Goal: Task Accomplishment & Management: Use online tool/utility

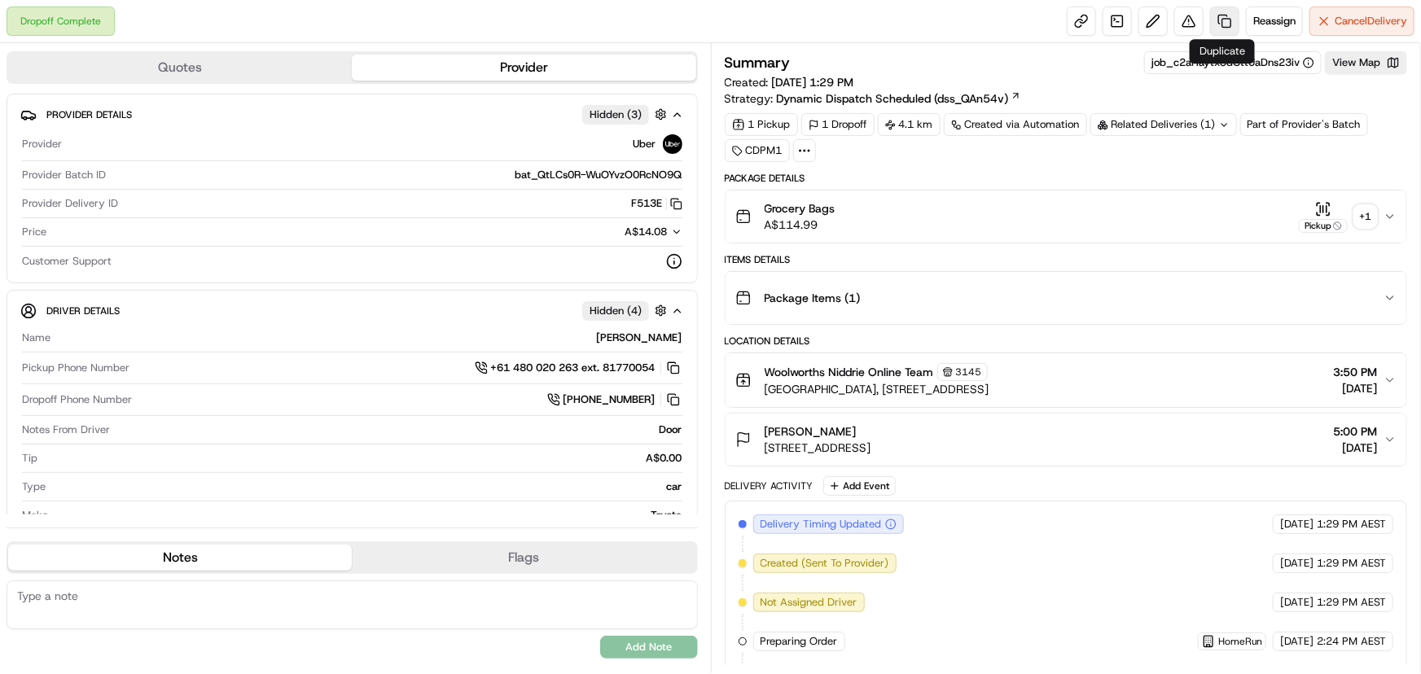
click at [1220, 20] on link at bounding box center [1224, 21] width 29 height 29
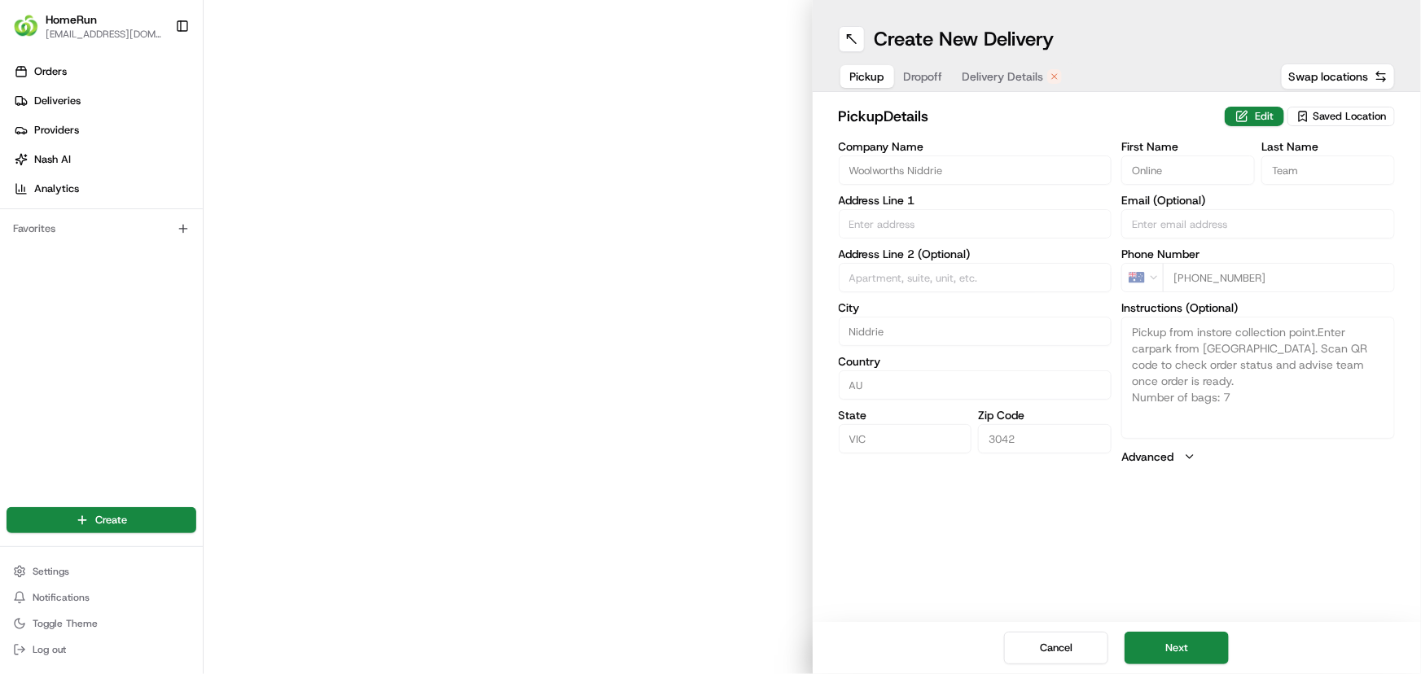
type input "Niddrie Central Shopping Centre, Cnr Hoffmans & Keilor Road"
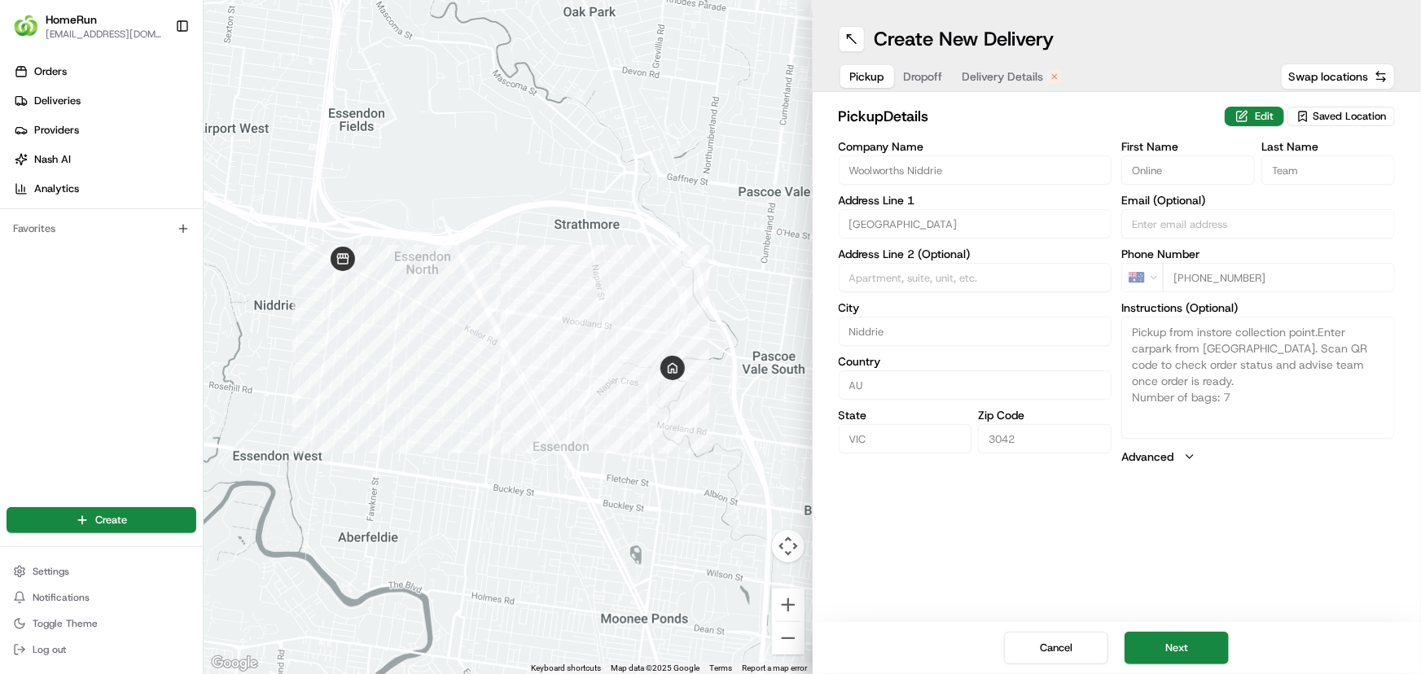
click at [925, 75] on span "Dropoff" at bounding box center [923, 76] width 39 height 16
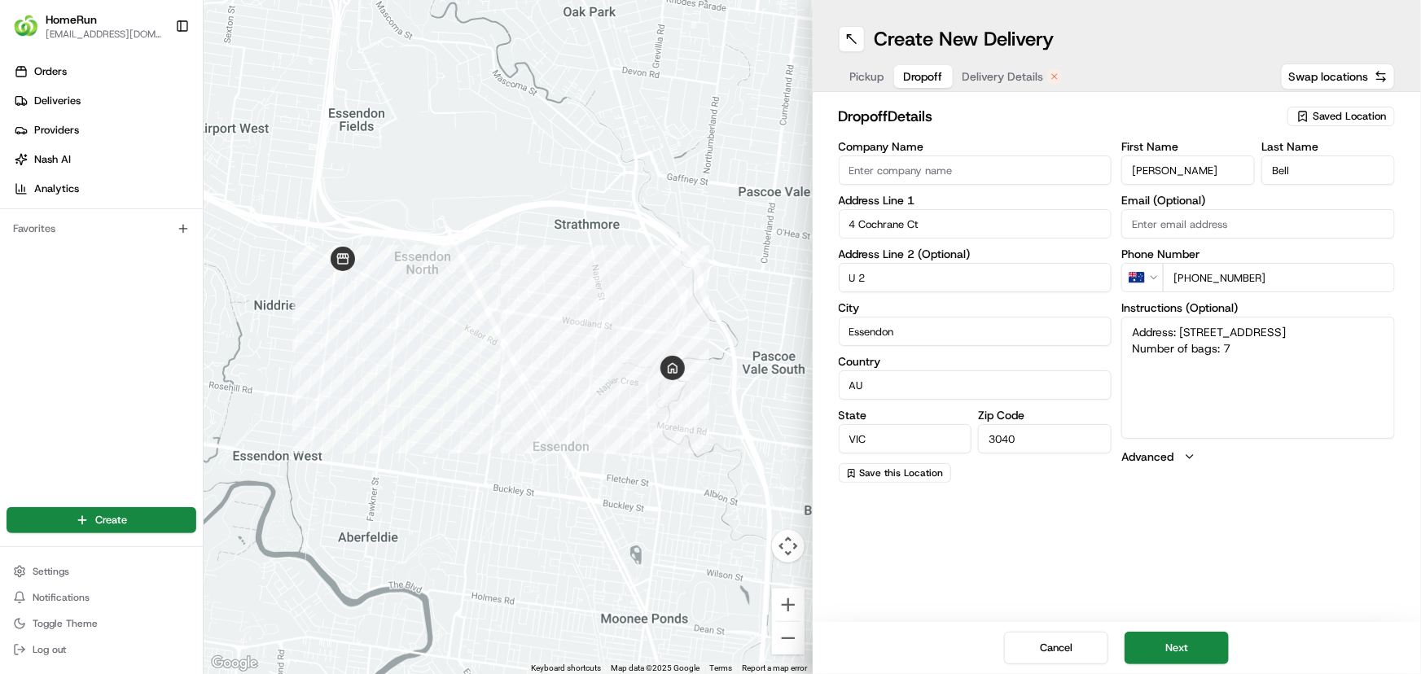
click at [1249, 531] on div "Create New Delivery Pickup Dropoff Delivery Details Swap locations dropoff Deta…" at bounding box center [1117, 337] width 609 height 674
click at [1179, 657] on button "Next" at bounding box center [1177, 648] width 104 height 33
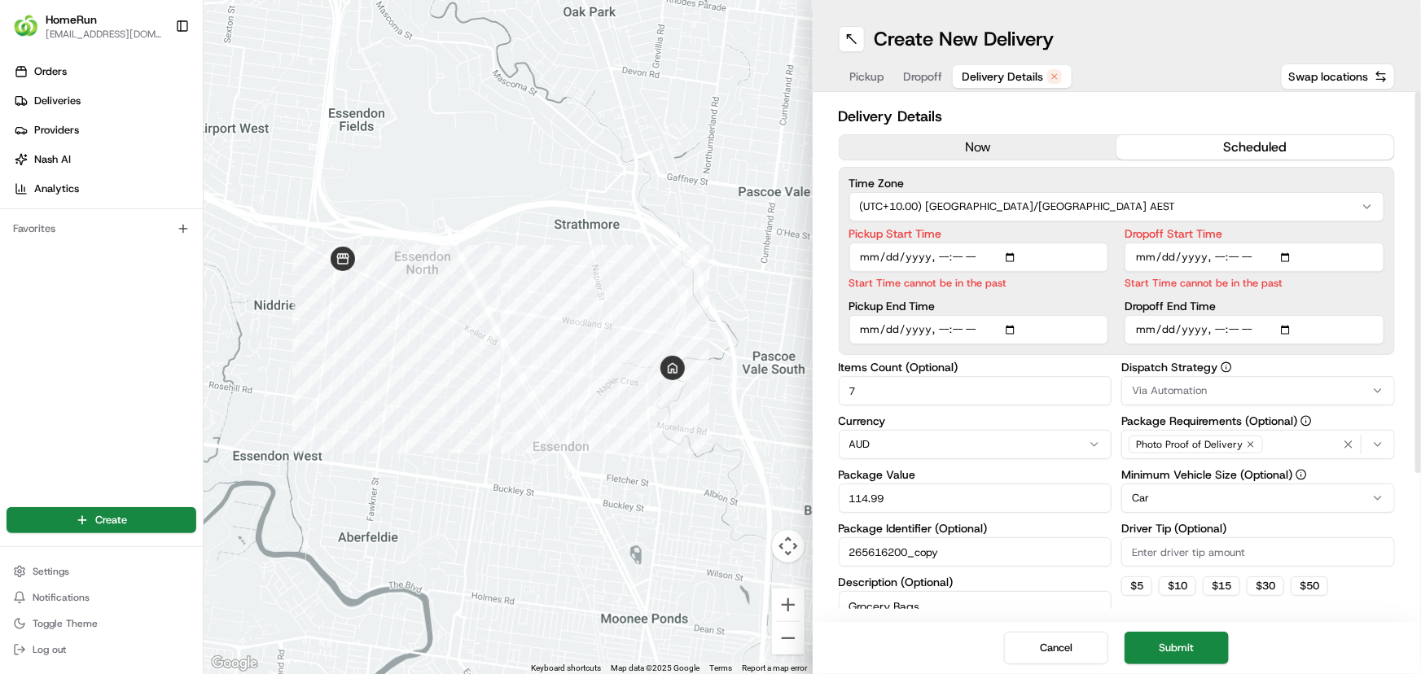
click at [1015, 149] on button "now" at bounding box center [979, 147] width 278 height 24
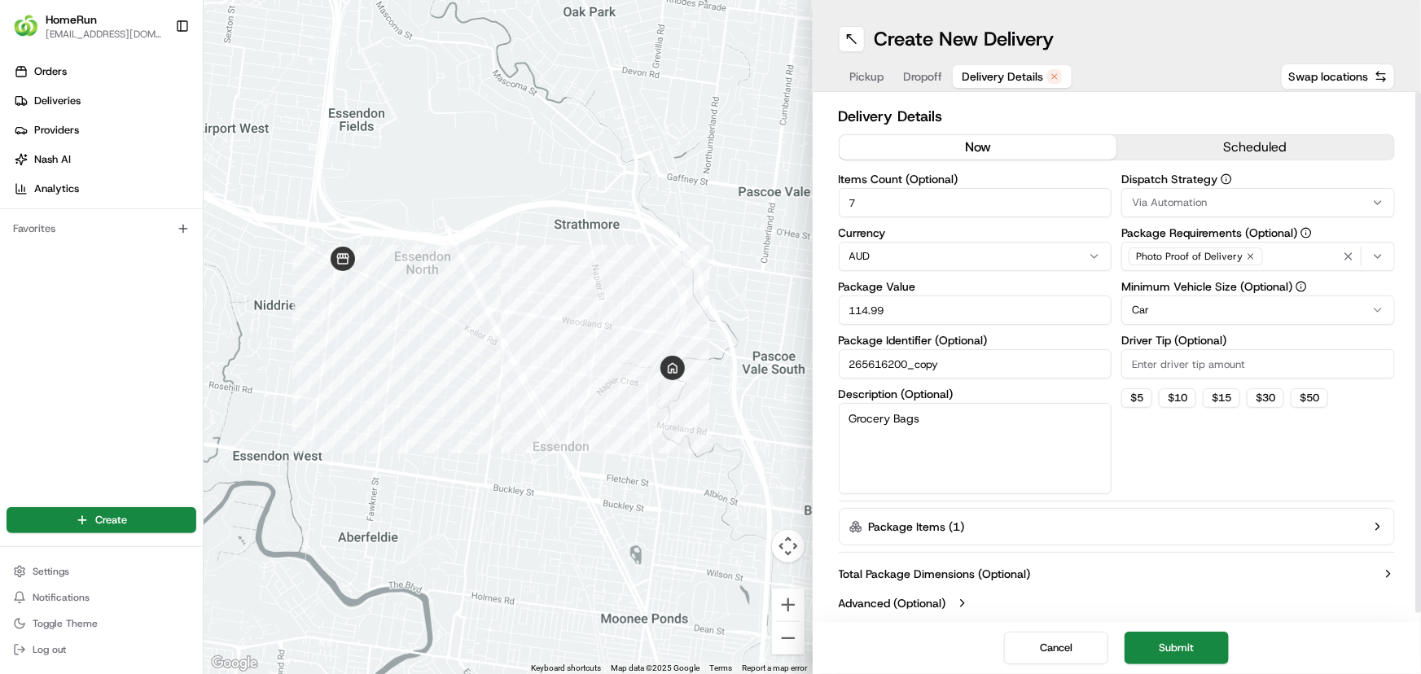
click at [1031, 147] on button "now" at bounding box center [979, 147] width 278 height 24
click at [1206, 655] on button "Submit" at bounding box center [1177, 648] width 104 height 33
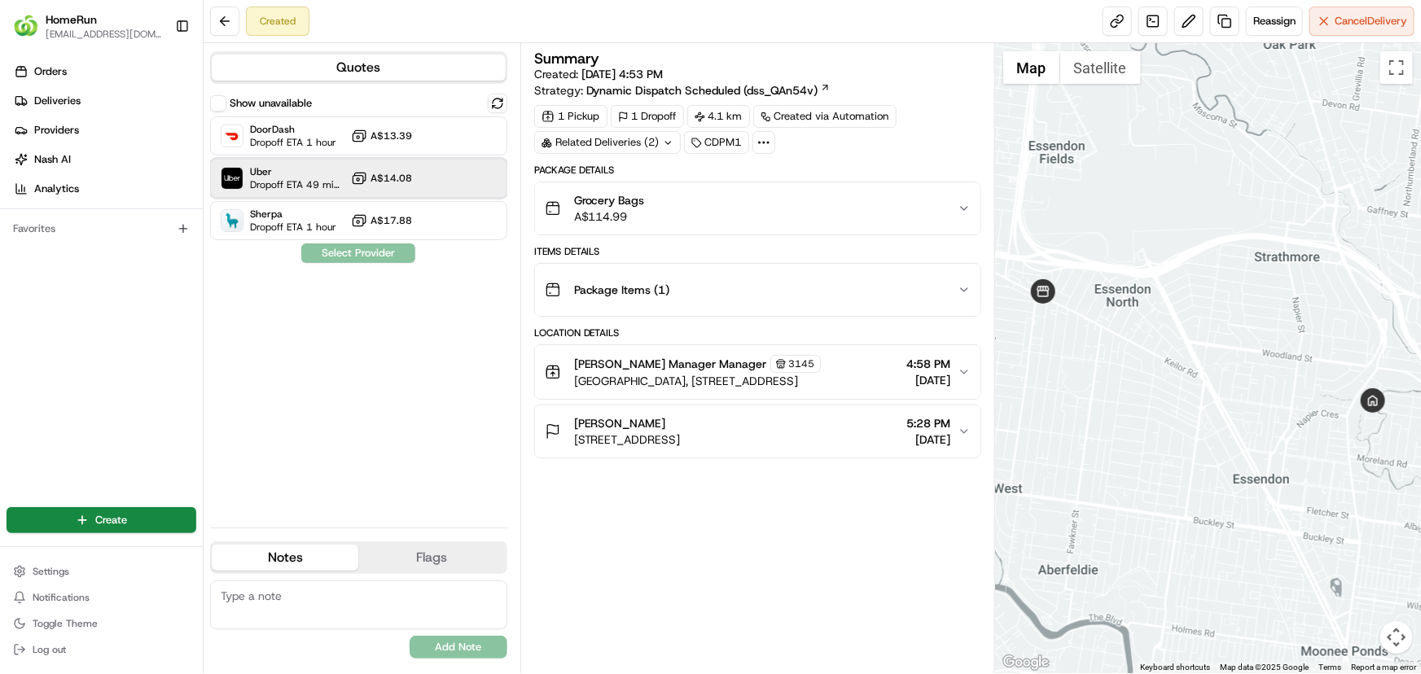
click at [299, 180] on span "Dropoff ETA 49 minutes" at bounding box center [297, 184] width 94 height 13
click at [334, 250] on button "Assign Provider" at bounding box center [359, 254] width 116 height 20
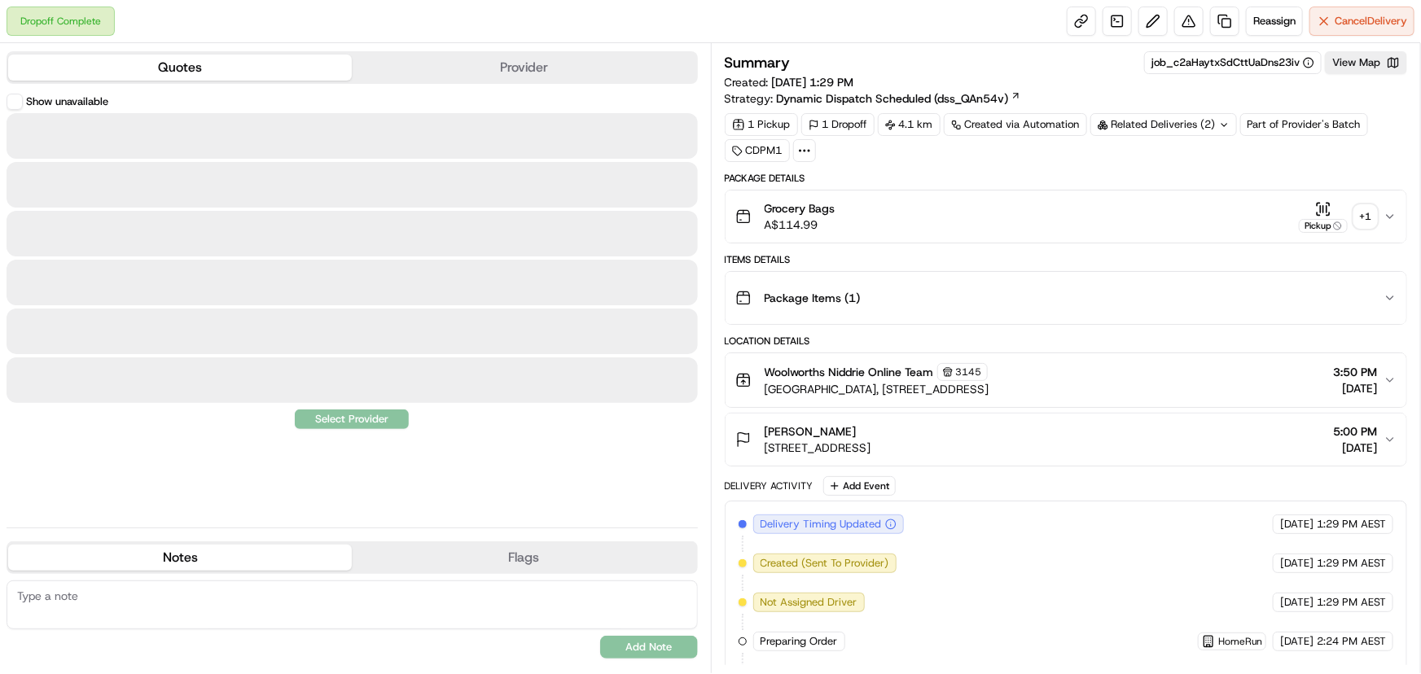
click at [291, 69] on button "Quotes" at bounding box center [180, 68] width 344 height 26
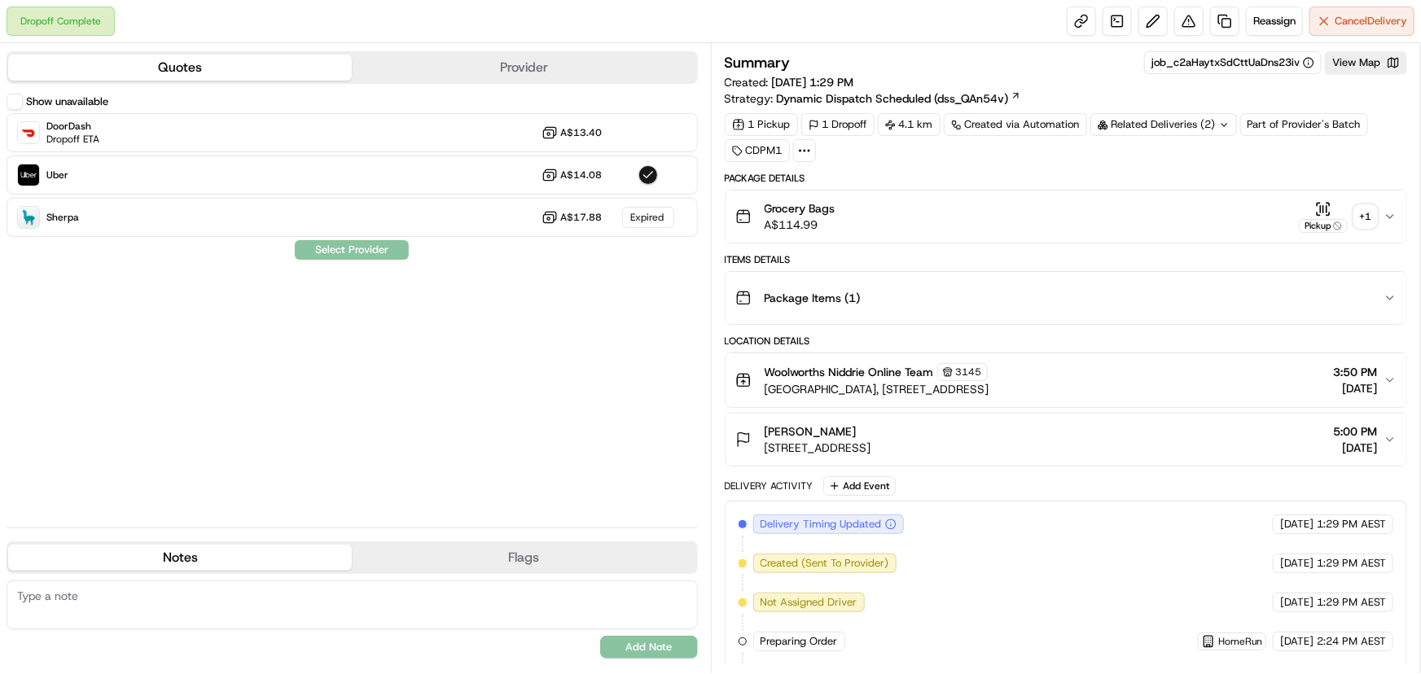
click at [424, 68] on button "Provider" at bounding box center [524, 68] width 344 height 26
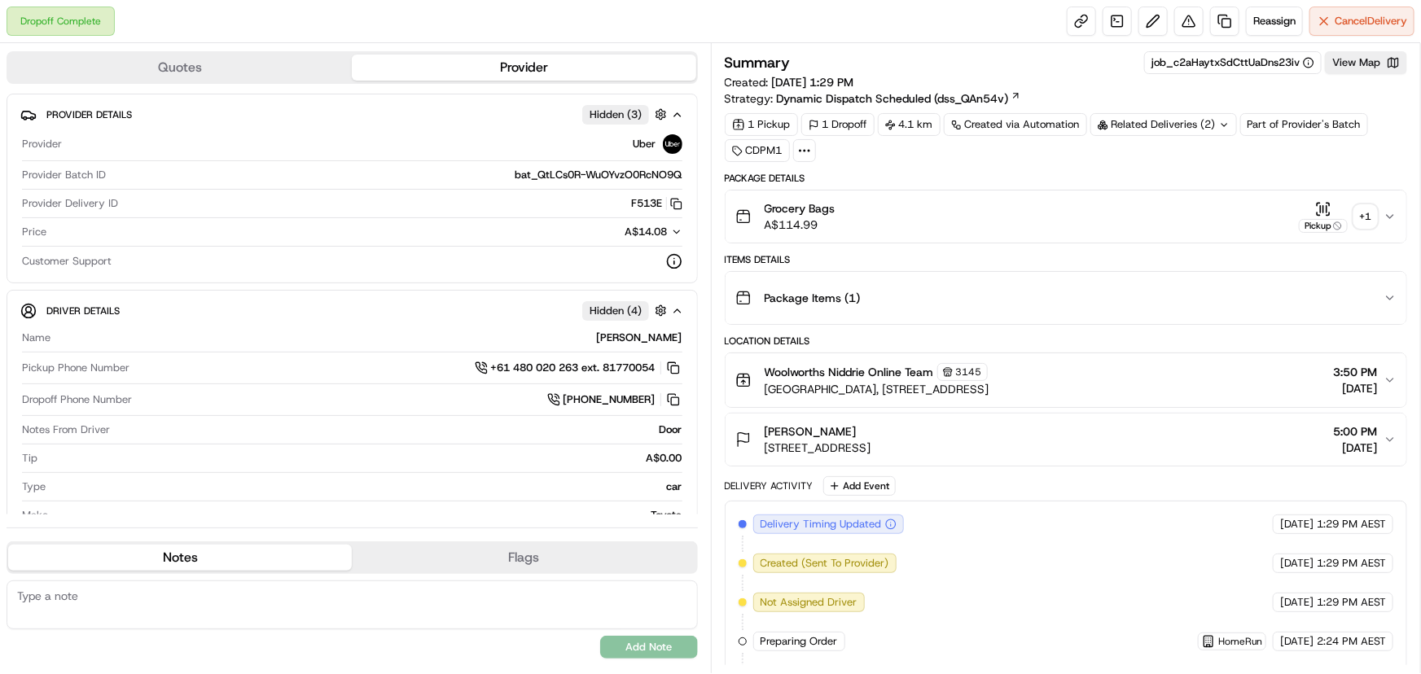
click at [1153, 120] on div "Related Deliveries (2)" at bounding box center [1164, 124] width 147 height 23
click at [1153, 191] on span "job_bgapA3YjgSzvyznNqrSjHX" at bounding box center [1200, 189] width 152 height 15
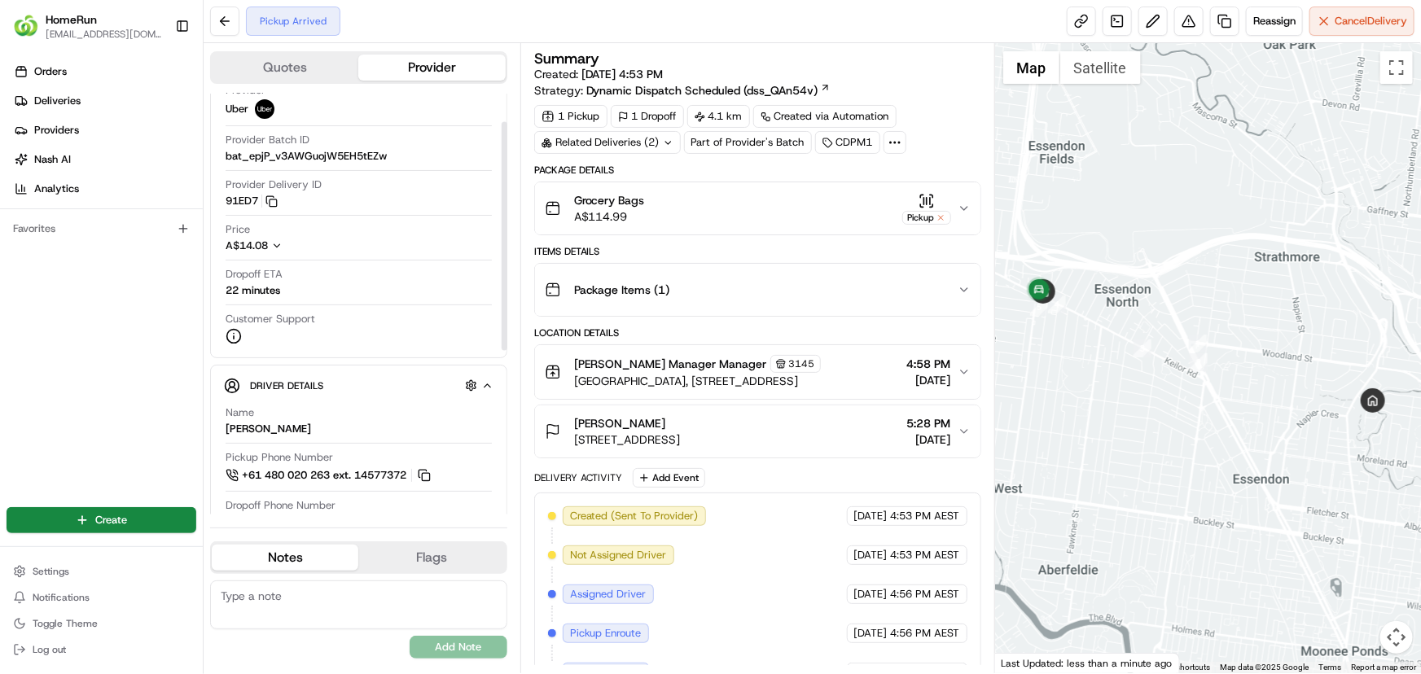
scroll to position [147, 0]
